Goal: Navigation & Orientation: Find specific page/section

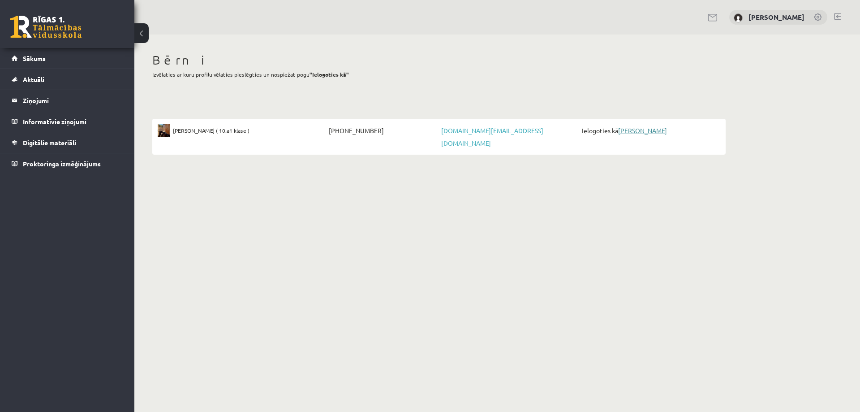
click at [633, 131] on link "[PERSON_NAME]" at bounding box center [642, 130] width 49 height 8
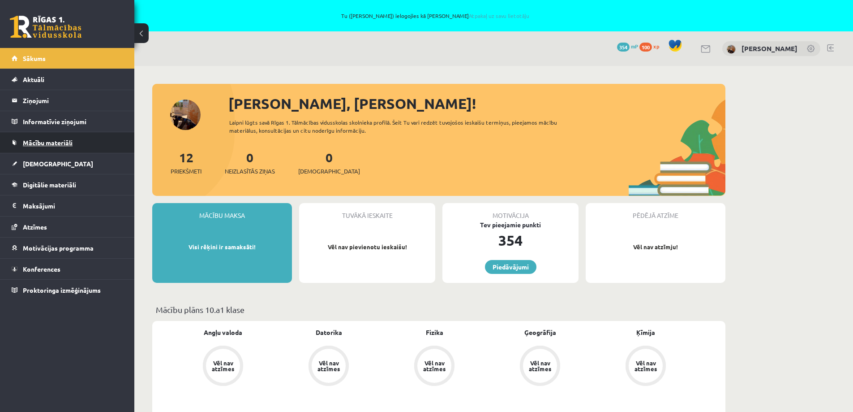
click at [43, 142] on span "Mācību materiāli" at bounding box center [48, 142] width 50 height 8
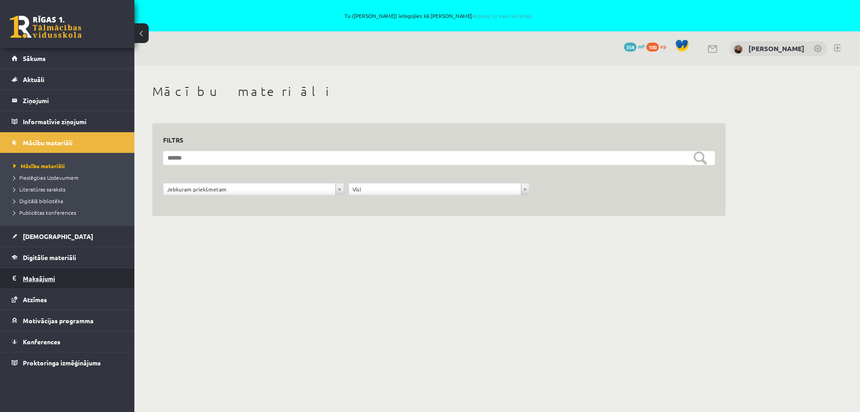
click at [42, 278] on legend "Maksājumi 0" at bounding box center [73, 278] width 100 height 21
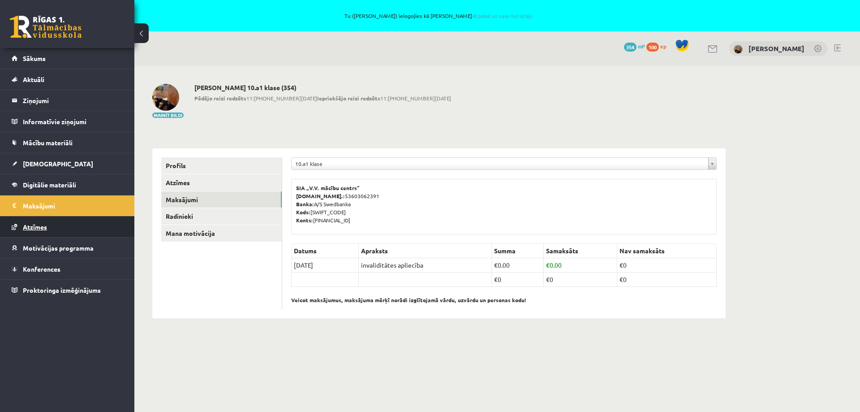
click at [33, 227] on span "Atzīmes" at bounding box center [35, 227] width 24 height 8
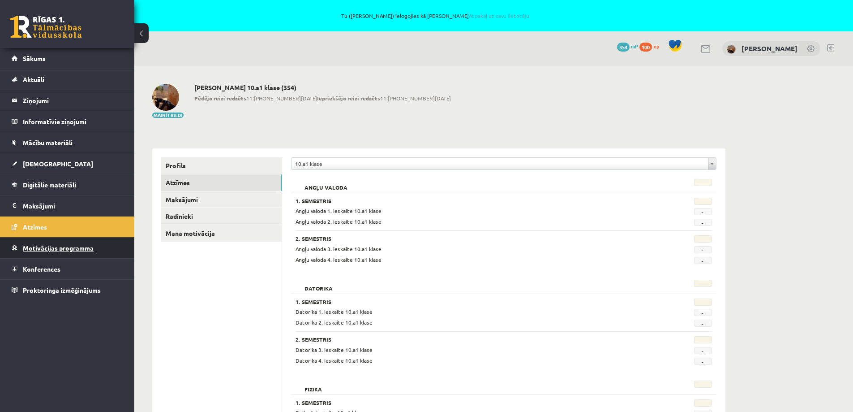
click at [43, 246] on span "Motivācijas programma" at bounding box center [58, 248] width 71 height 8
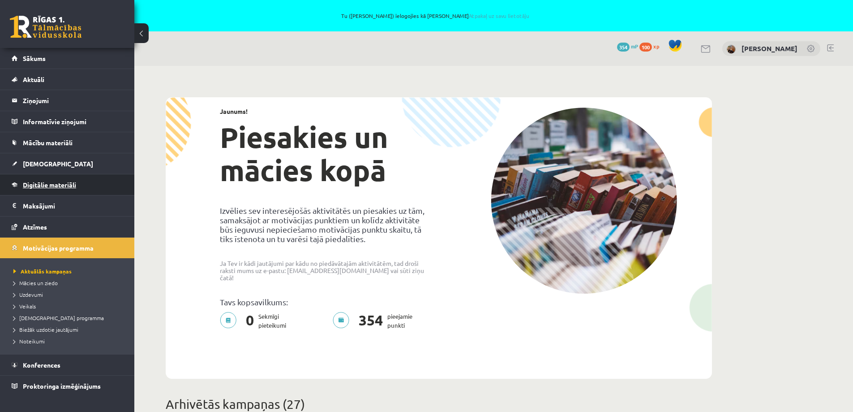
click at [57, 188] on span "Digitālie materiāli" at bounding box center [49, 184] width 53 height 8
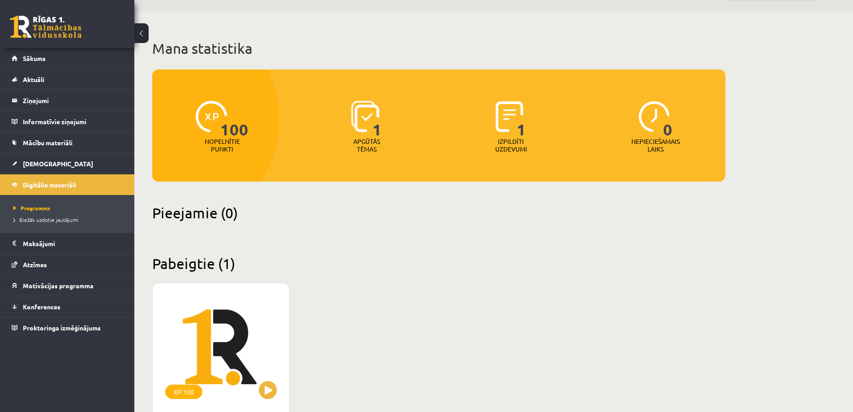
scroll to position [53, 0]
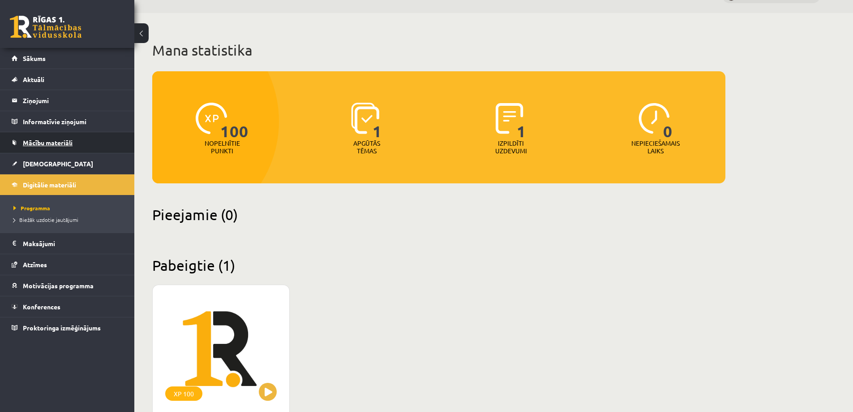
click at [51, 141] on span "Mācību materiāli" at bounding box center [48, 142] width 50 height 8
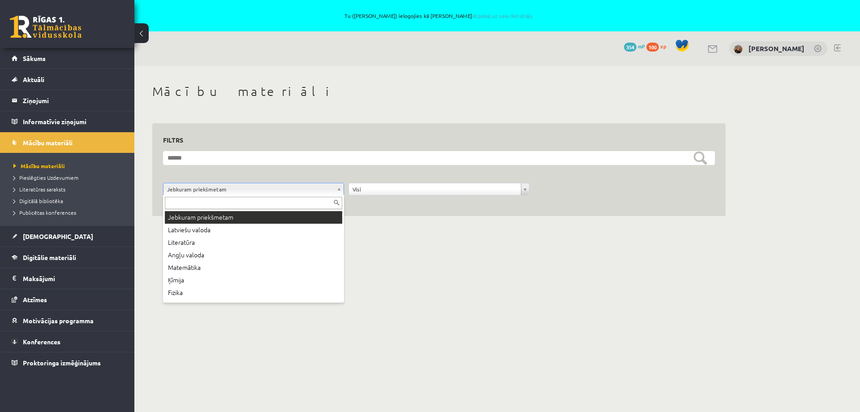
drag, startPoint x: 265, startPoint y: 189, endPoint x: 260, endPoint y: 199, distance: 11.0
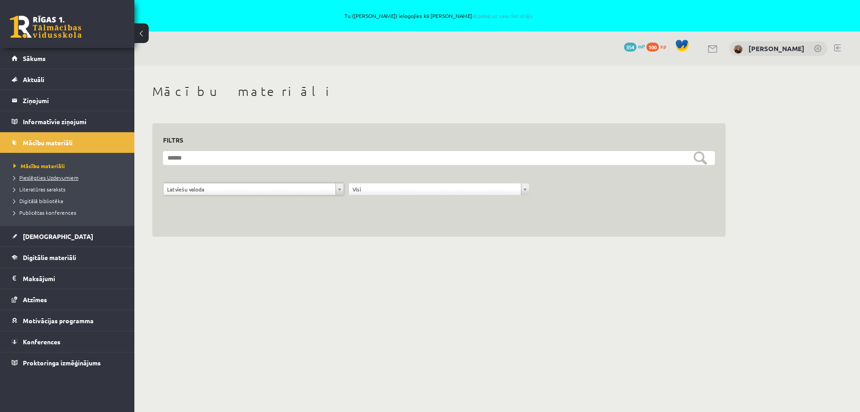
click at [52, 175] on li "Pieslēgties Uzdevumiem" at bounding box center [69, 178] width 112 height 12
click at [50, 182] on li "Pieslēgties Uzdevumiem" at bounding box center [69, 178] width 112 height 12
click at [46, 188] on span "Literatūras saraksts" at bounding box center [39, 188] width 52 height 7
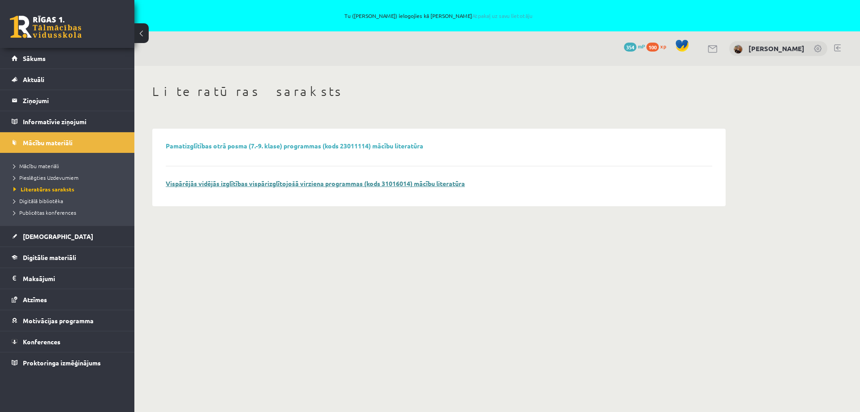
click at [425, 182] on link "Vispārējās vidējās izglītības vispārizglītojošā virziena programmas (kods 31016…" at bounding box center [315, 183] width 299 height 8
click at [34, 202] on span "Digitālā bibliotēka" at bounding box center [38, 200] width 50 height 7
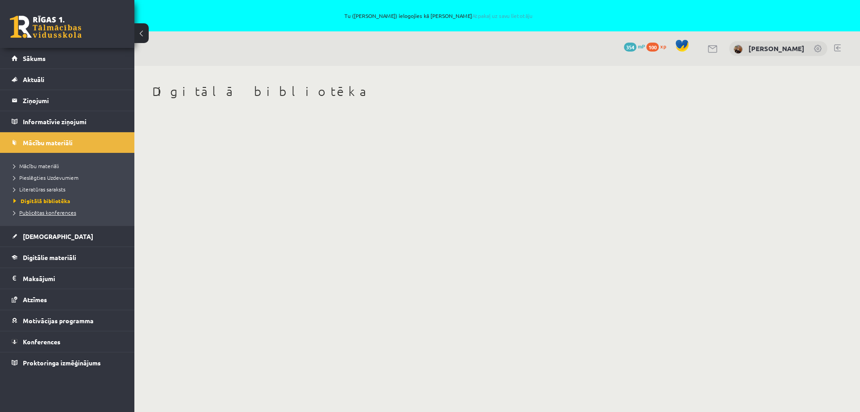
click at [48, 212] on span "Publicētas konferences" at bounding box center [44, 212] width 63 height 7
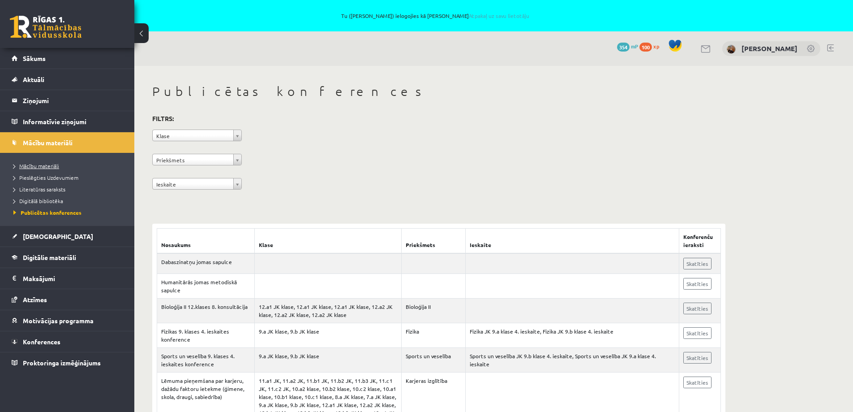
click at [42, 163] on span "Mācību materiāli" at bounding box center [36, 165] width 46 height 7
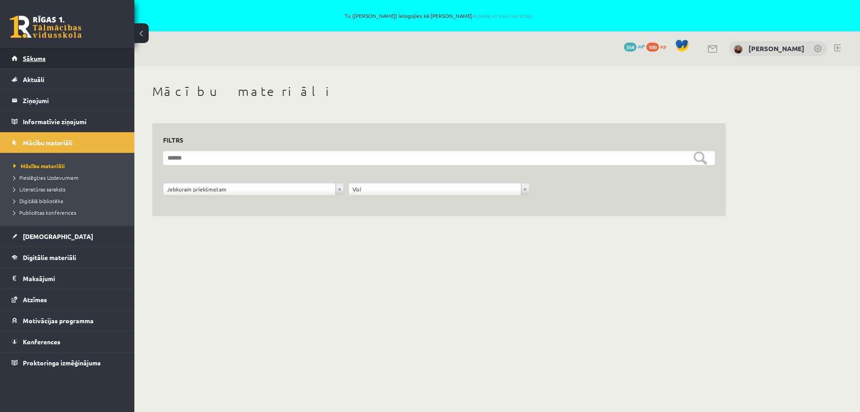
click at [41, 59] on span "Sākums" at bounding box center [34, 58] width 23 height 8
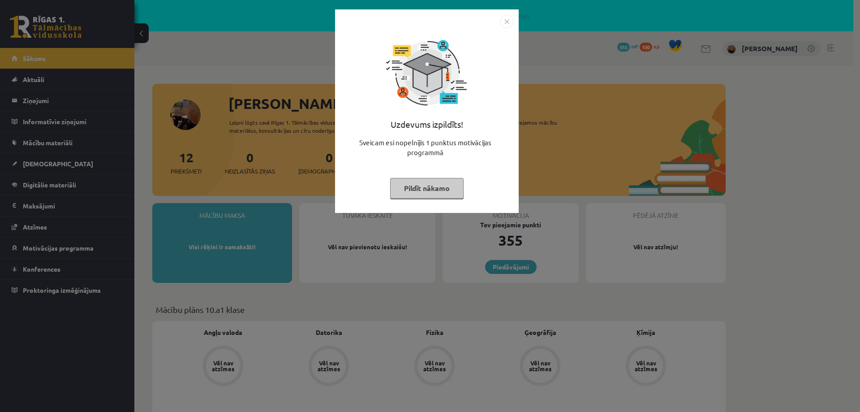
click at [437, 189] on button "Pildīt nākamo" at bounding box center [426, 188] width 73 height 21
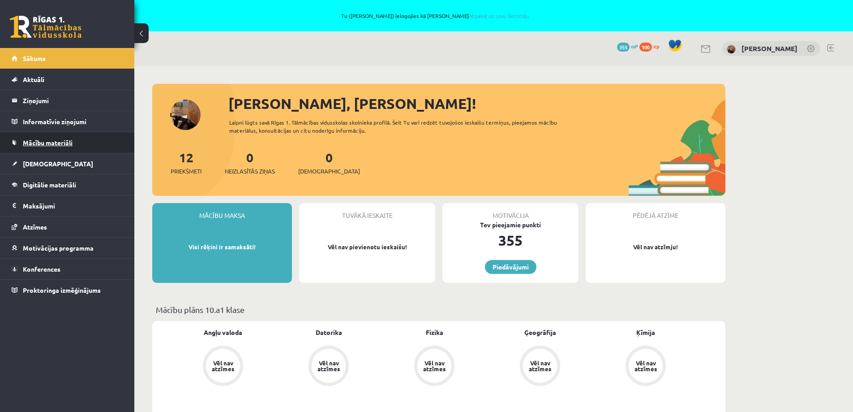
click at [45, 142] on span "Mācību materiāli" at bounding box center [48, 142] width 50 height 8
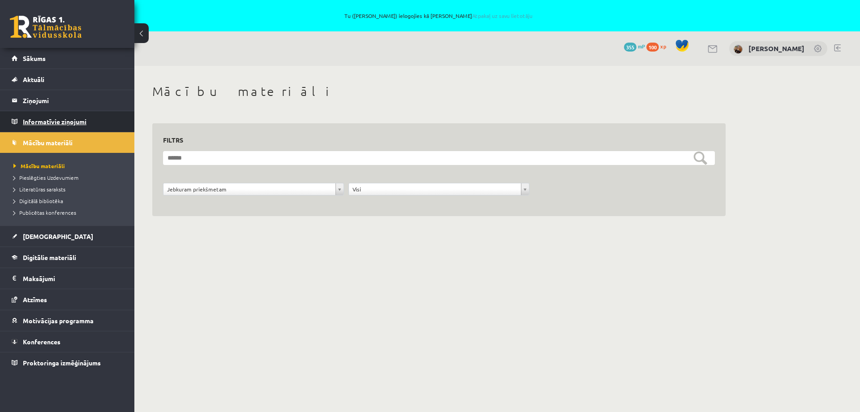
click at [54, 127] on legend "Informatīvie ziņojumi 0" at bounding box center [73, 121] width 100 height 21
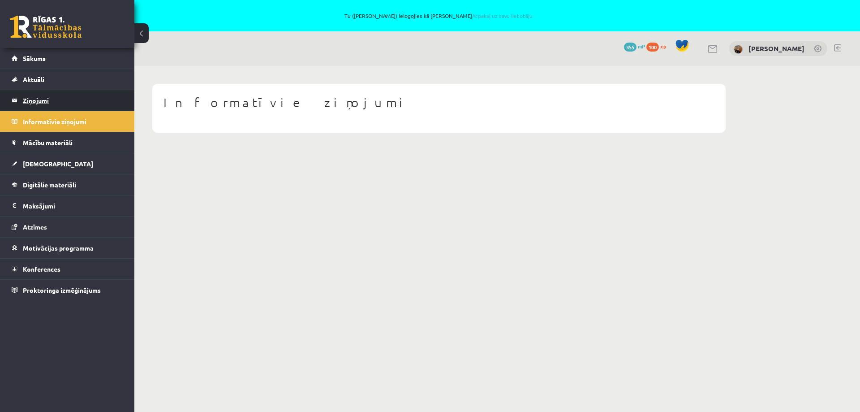
click at [37, 98] on legend "Ziņojumi 0" at bounding box center [73, 100] width 100 height 21
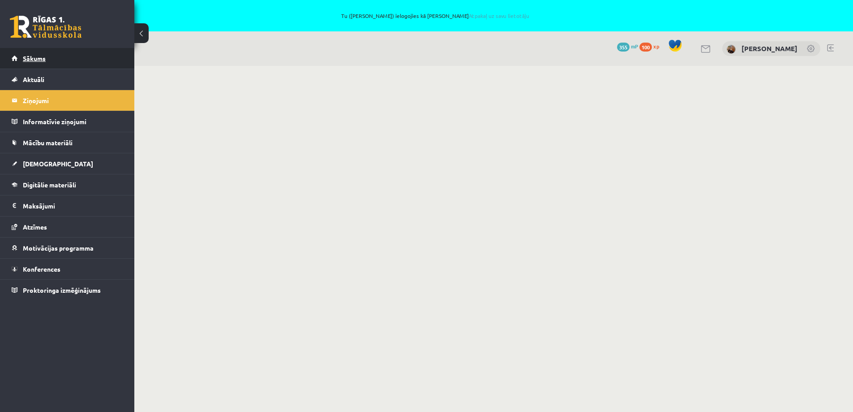
click at [38, 51] on link "Sākums" at bounding box center [68, 58] width 112 height 21
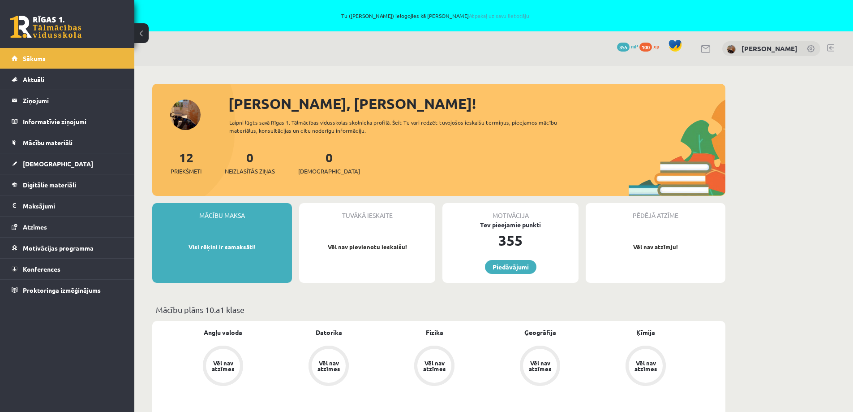
click at [832, 48] on link at bounding box center [830, 47] width 7 height 7
